Goal: Information Seeking & Learning: Learn about a topic

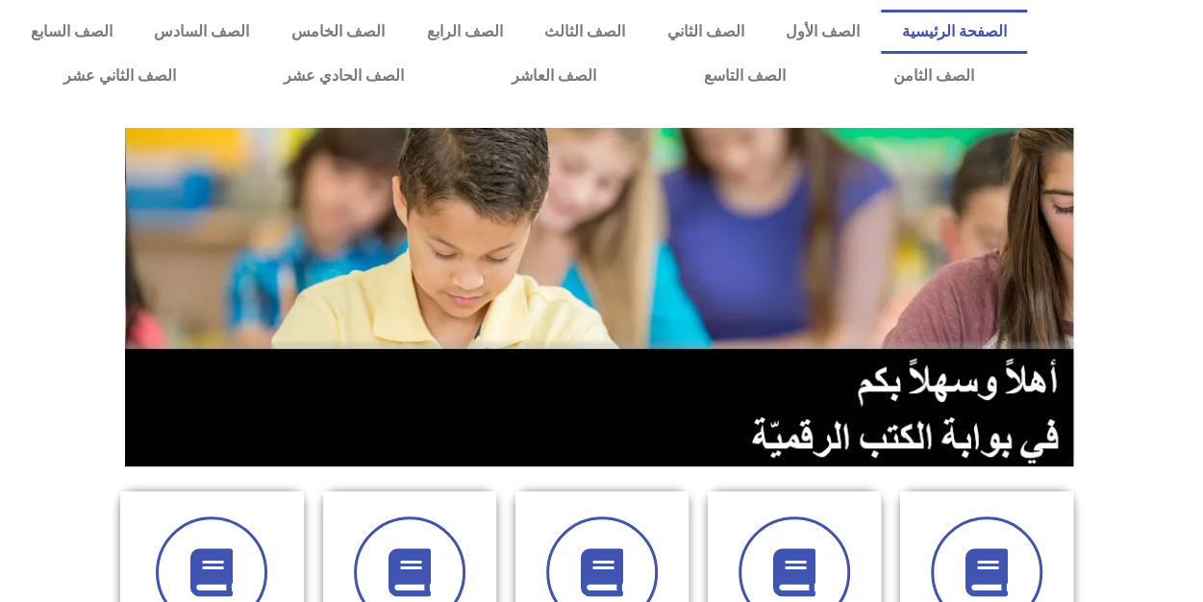
click at [1147, 81] on div at bounding box center [1120, 54] width 166 height 108
drag, startPoint x: 1155, startPoint y: 204, endPoint x: 1165, endPoint y: 251, distance: 48.3
click at [1165, 251] on section at bounding box center [601, 296] width 1203 height 367
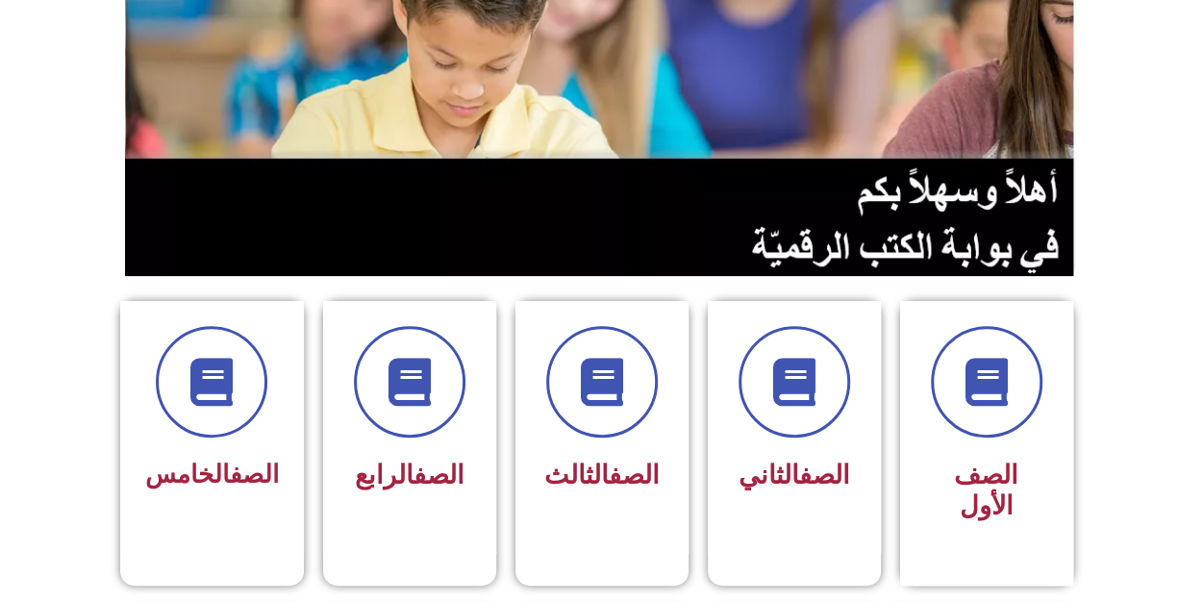
scroll to position [192, 0]
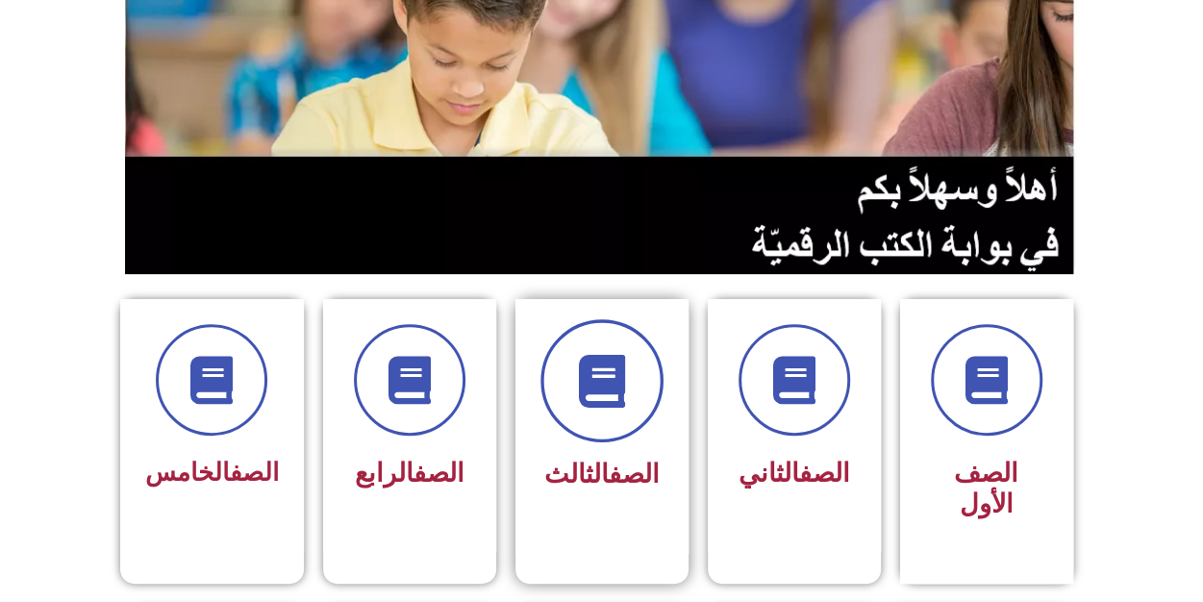
click at [563, 403] on span at bounding box center [601, 380] width 123 height 123
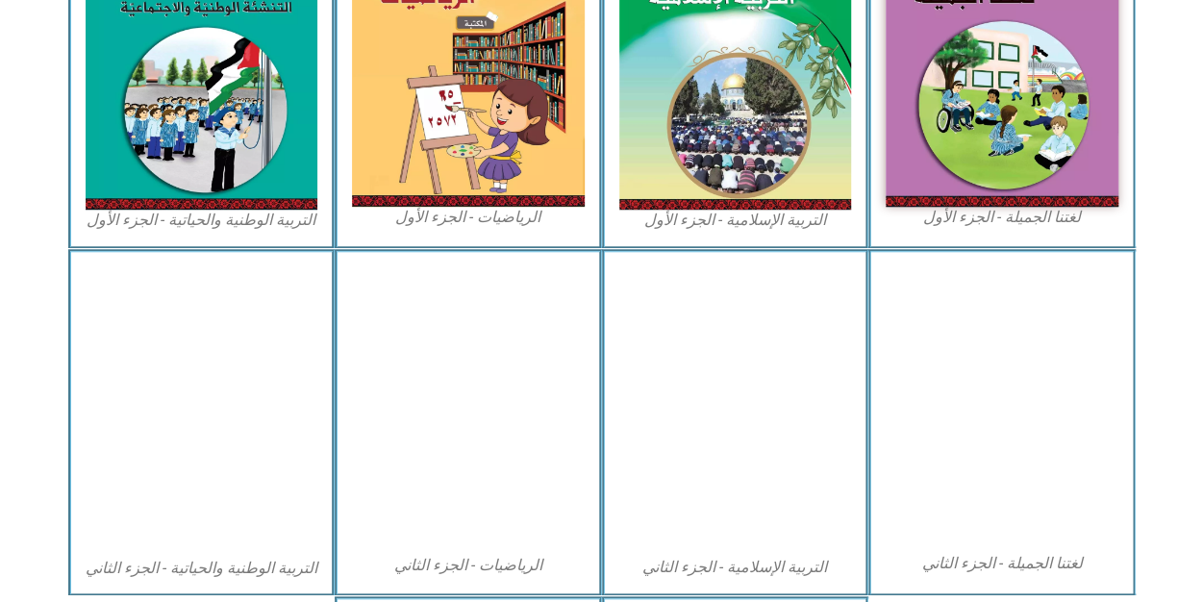
scroll to position [769, 0]
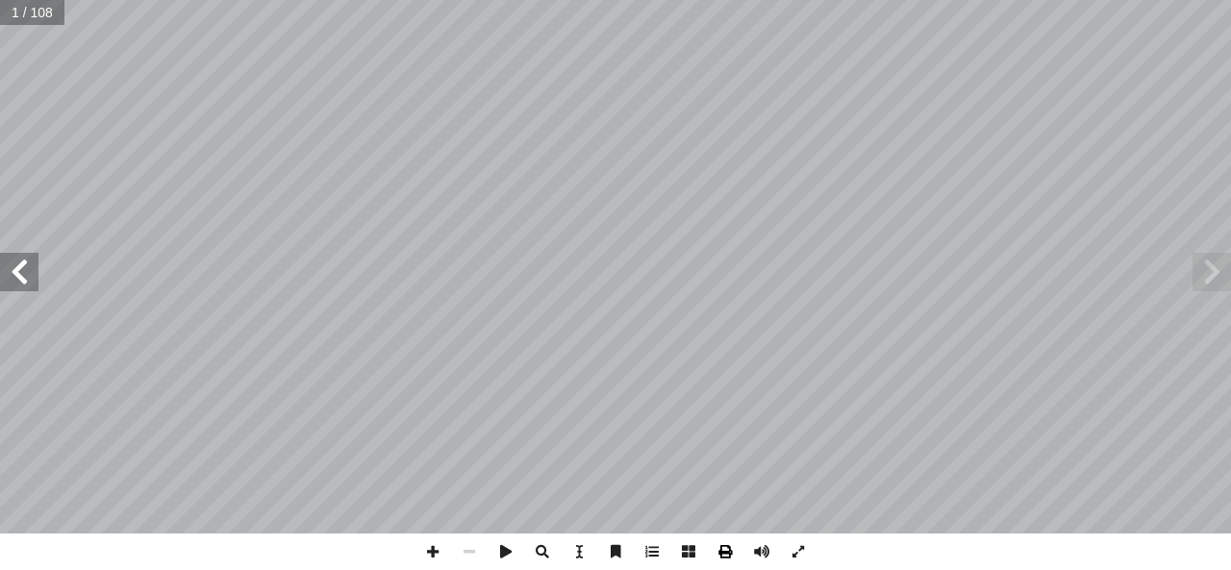
click at [725, 564] on span at bounding box center [725, 552] width 37 height 37
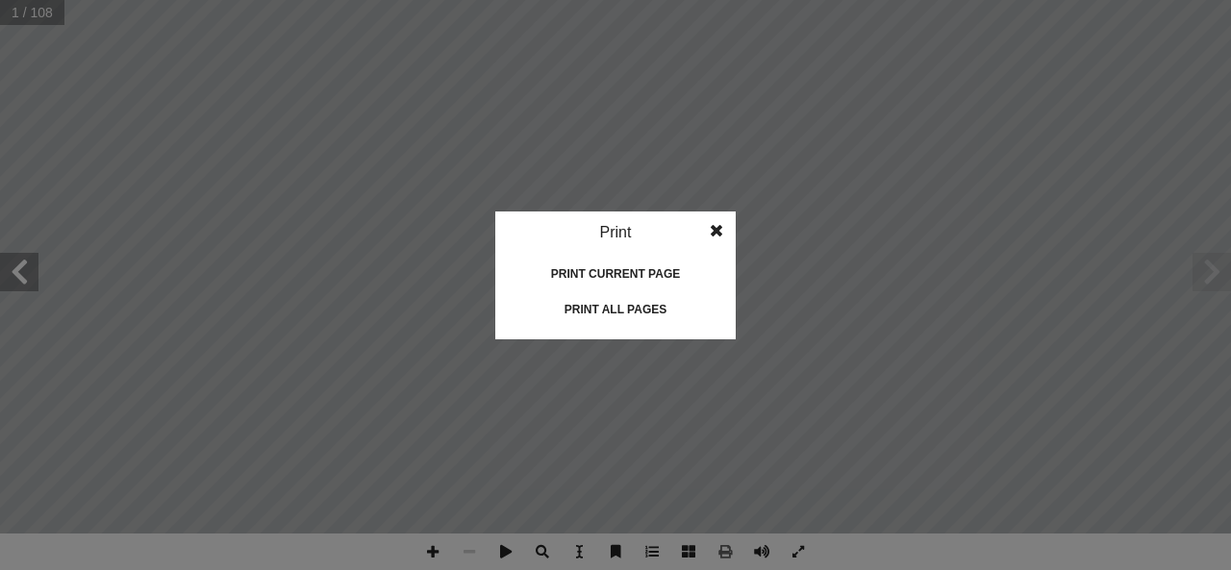
click at [638, 274] on div "Print current page" at bounding box center [615, 274] width 192 height 31
click at [652, 268] on div "Print current page" at bounding box center [615, 274] width 192 height 31
click at [713, 229] on span at bounding box center [716, 231] width 35 height 38
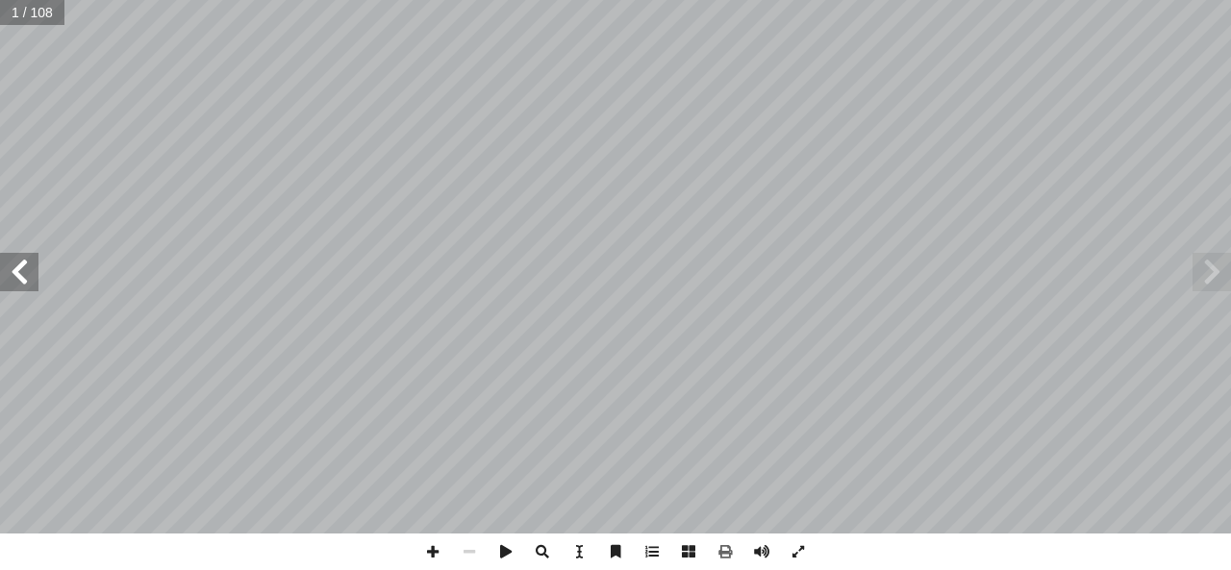
click at [23, 285] on span at bounding box center [19, 272] width 38 height 38
click at [24, 283] on span at bounding box center [19, 272] width 38 height 38
click at [27, 280] on span at bounding box center [19, 272] width 38 height 38
click at [8, 259] on span at bounding box center [19, 272] width 38 height 38
click at [10, 262] on span at bounding box center [19, 272] width 38 height 38
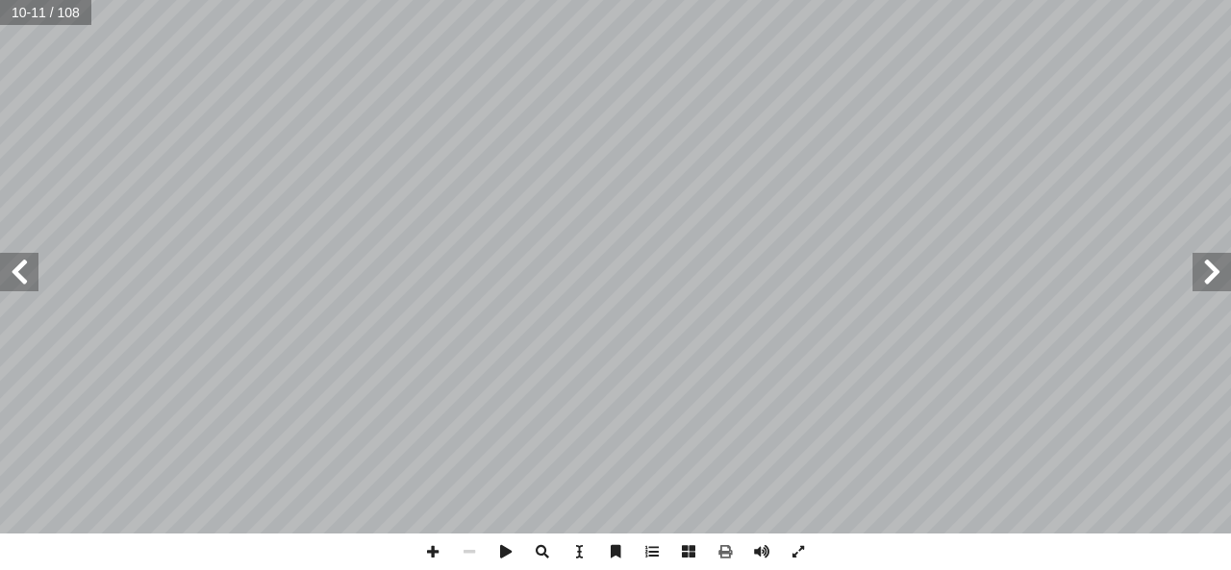
click at [1208, 271] on span at bounding box center [1211, 272] width 38 height 38
click at [15, 256] on span at bounding box center [19, 272] width 38 height 38
click at [1199, 267] on span at bounding box center [1211, 272] width 38 height 38
click at [33, 273] on span at bounding box center [19, 272] width 38 height 38
click at [23, 277] on span at bounding box center [19, 272] width 38 height 38
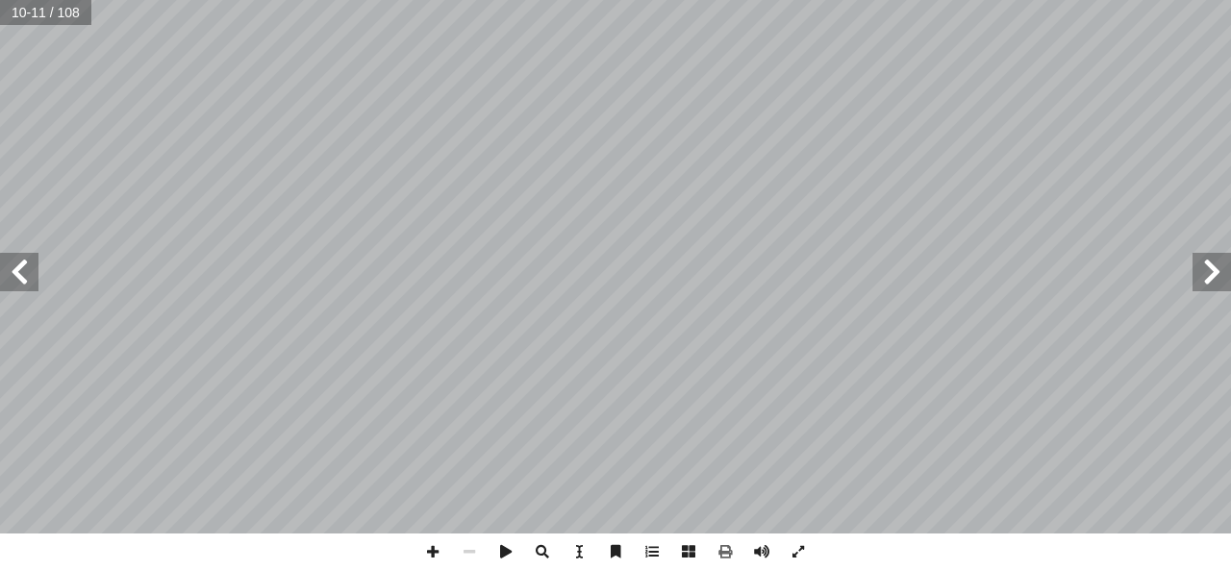
click at [31, 271] on span at bounding box center [19, 272] width 38 height 38
click at [25, 272] on span at bounding box center [19, 272] width 38 height 38
click at [27, 273] on span at bounding box center [19, 272] width 38 height 38
click at [23, 271] on span at bounding box center [19, 272] width 38 height 38
click at [26, 268] on span at bounding box center [19, 272] width 38 height 38
